Goal: Navigation & Orientation: Find specific page/section

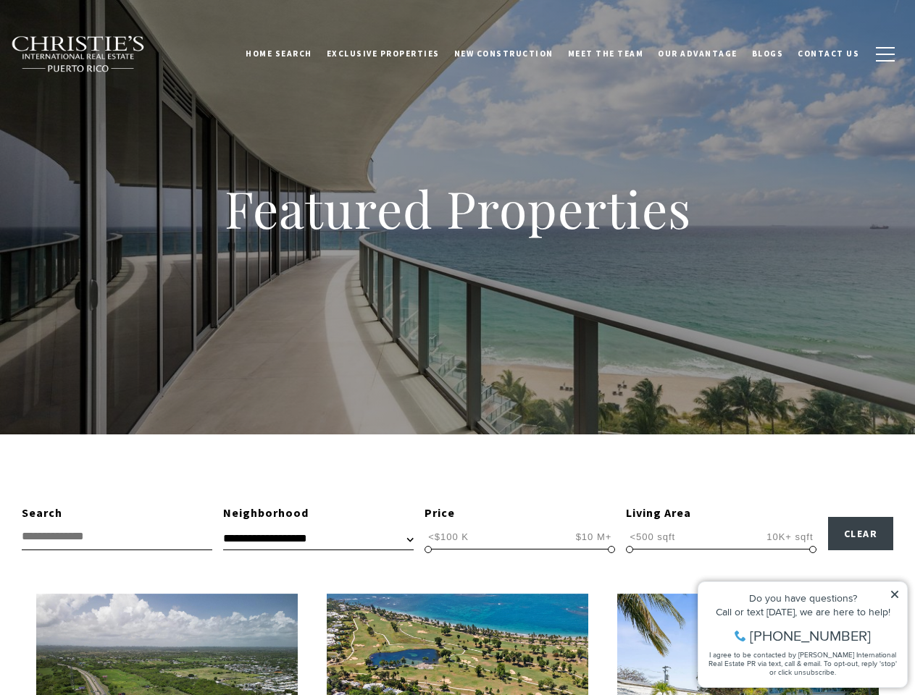
click at [457, 348] on div "Featured Properties" at bounding box center [457, 217] width 915 height 435
click at [300, 54] on link "Home Search" at bounding box center [278, 53] width 81 height 36
click at [616, 54] on link "Meet the Team" at bounding box center [606, 53] width 91 height 36
click at [885, 54] on span "button" at bounding box center [885, 54] width 19 height 1
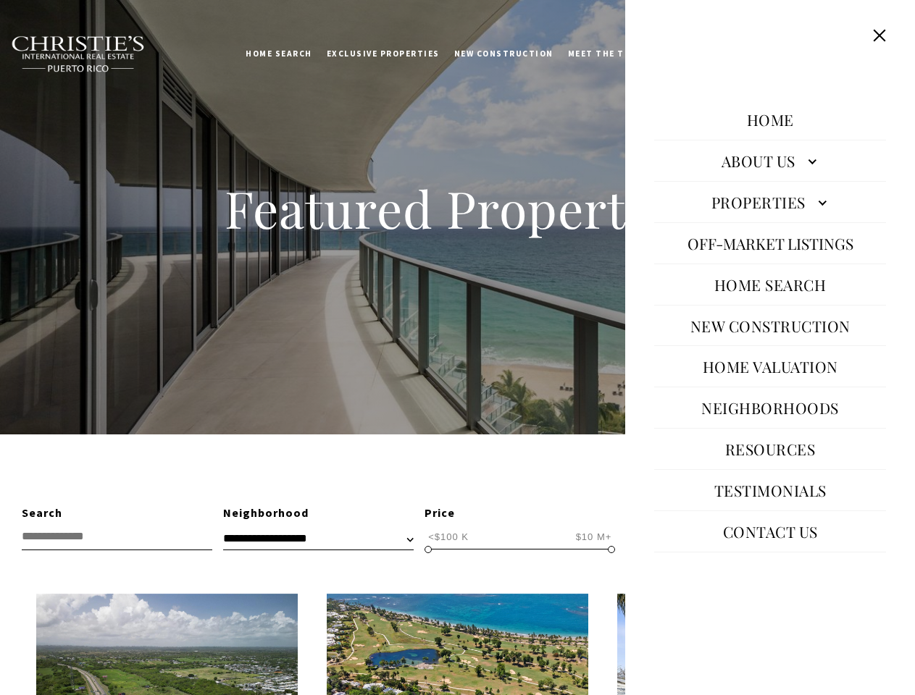
click at [448, 537] on span "<$100 K" at bounding box center [449, 537] width 48 height 14
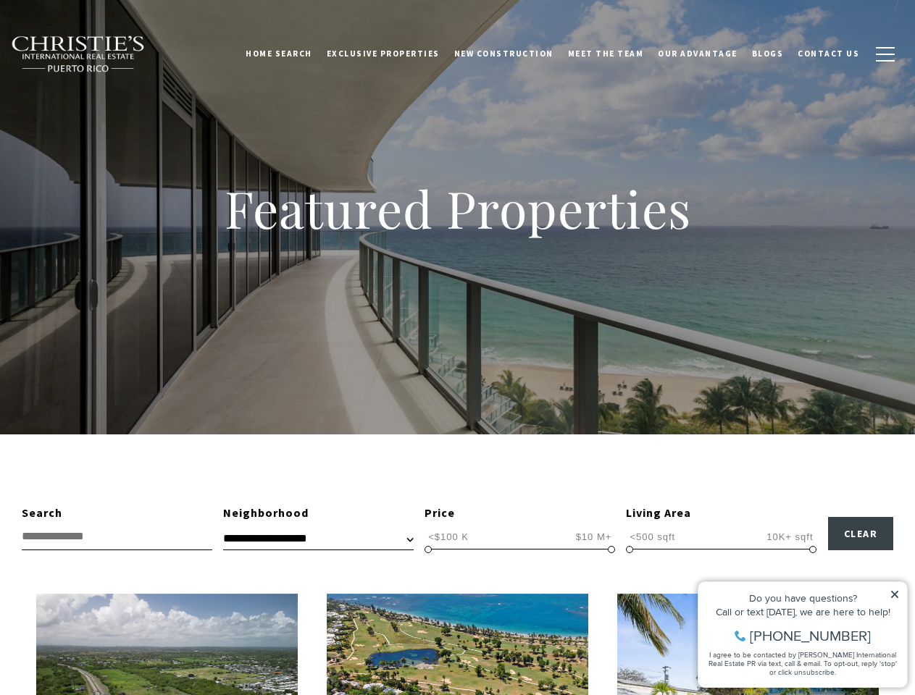
click at [593, 537] on span "$10 M+" at bounding box center [593, 537] width 43 height 14
click at [428, 550] on span at bounding box center [428, 549] width 7 height 7
click at [611, 550] on span at bounding box center [611, 549] width 7 height 7
click at [652, 537] on span "<500 sqft" at bounding box center [652, 537] width 53 height 14
click at [790, 537] on span "10K+ sqft" at bounding box center [790, 537] width 54 height 14
